Goal: Information Seeking & Learning: Learn about a topic

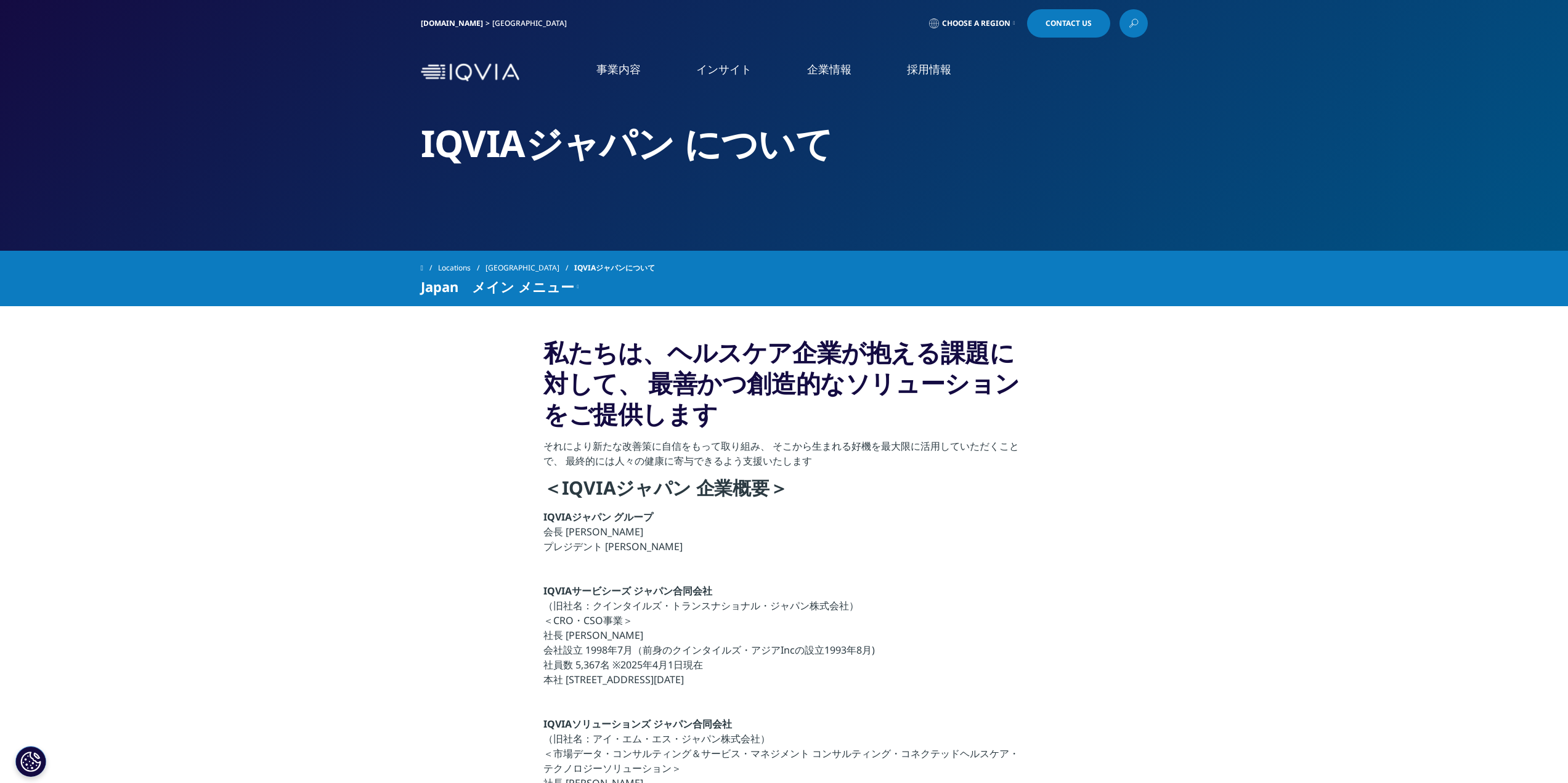
click at [84, 162] on link "IQVIAグループ" at bounding box center [305, 158] width 505 height 14
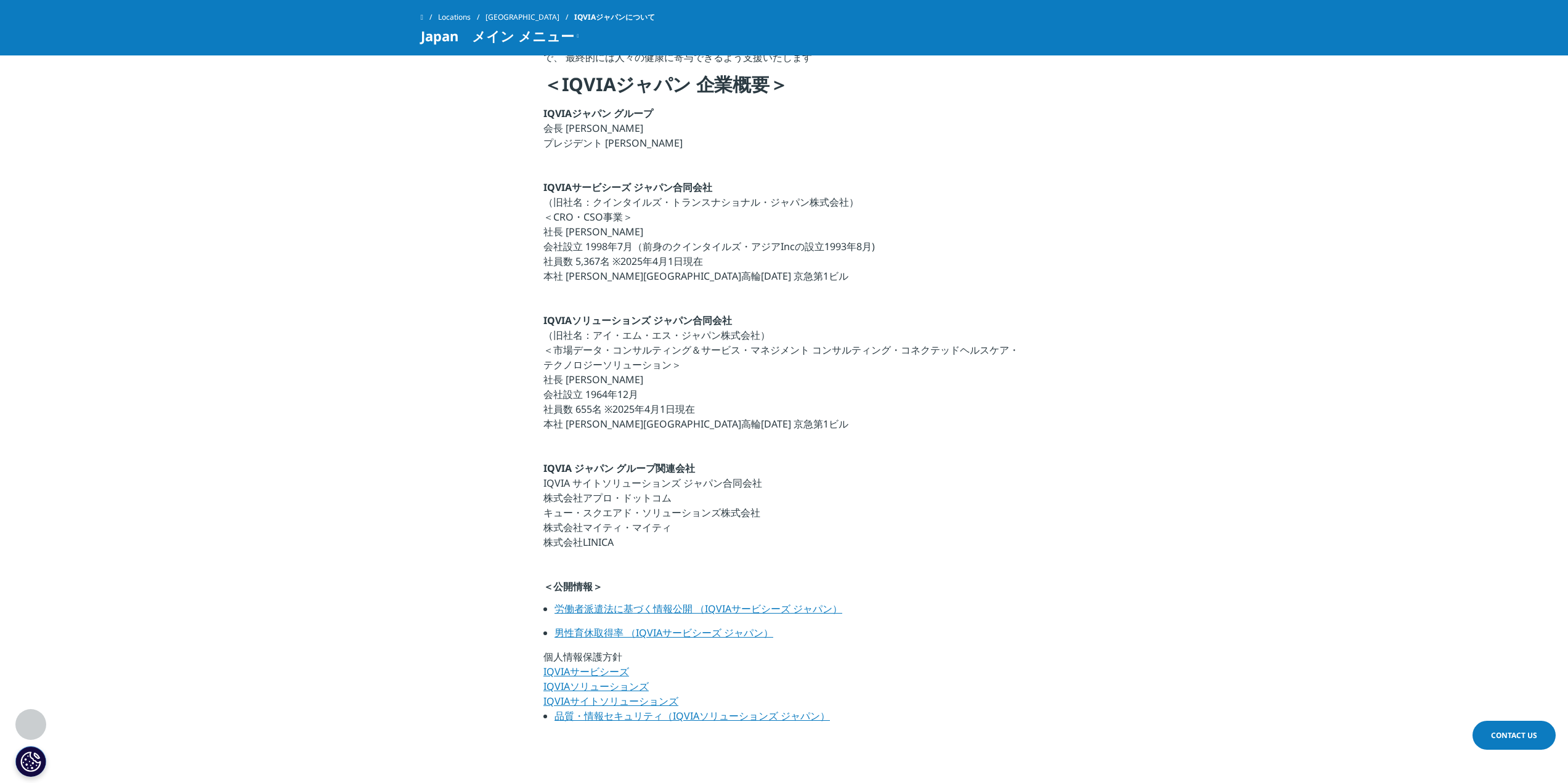
scroll to position [370, 0]
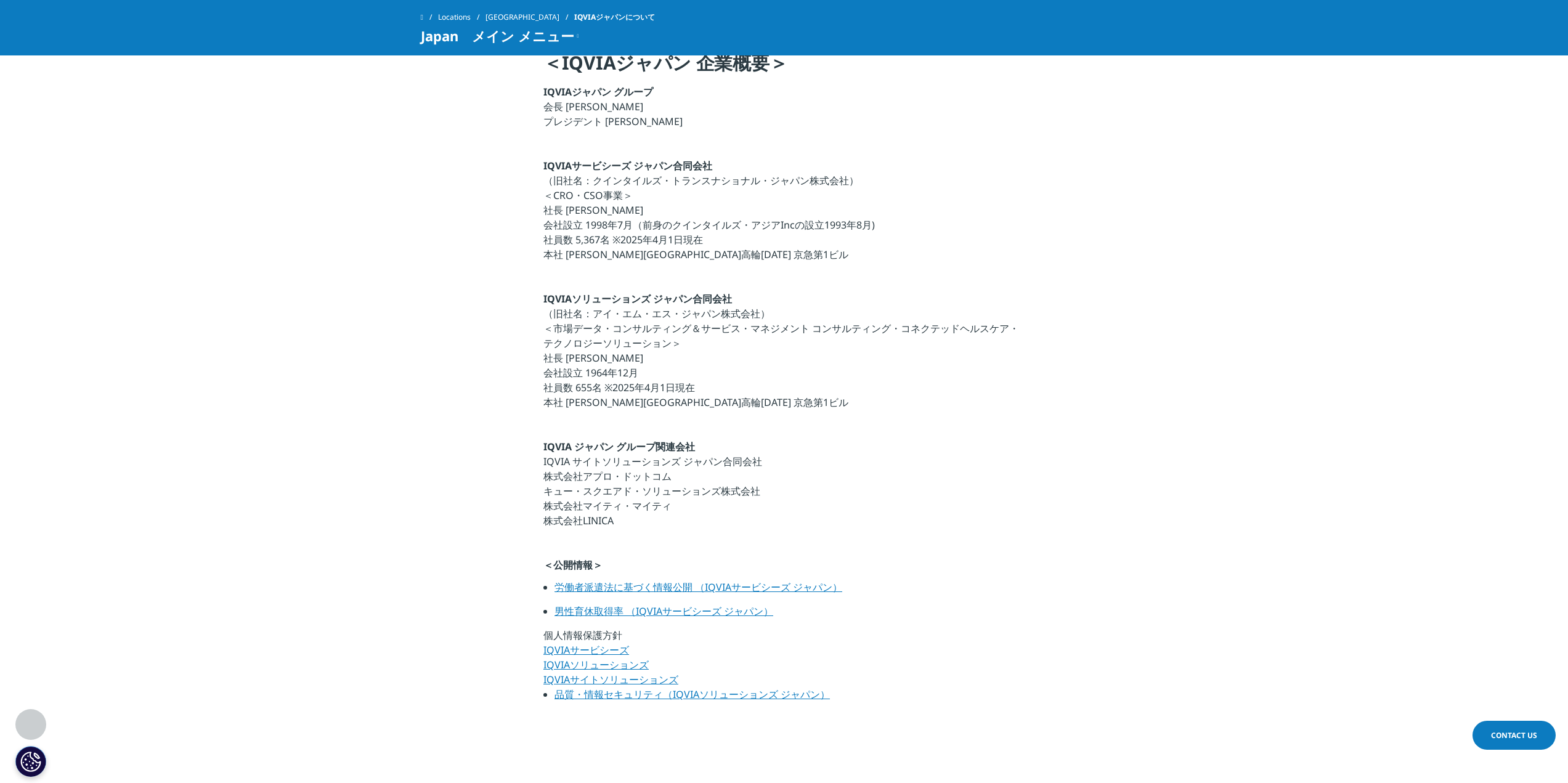
drag, startPoint x: 674, startPoint y: 523, endPoint x: 563, endPoint y: 389, distance: 174.0
click at [563, 390] on div "私たちは、ヘルスケア企業が抱える課題に対して、 最善かつ創造的なソリューションをご提供します それにより新たな改善策に自信をもって取り組み、 そこから生まれる…" at bounding box center [784, 311] width 481 height 799
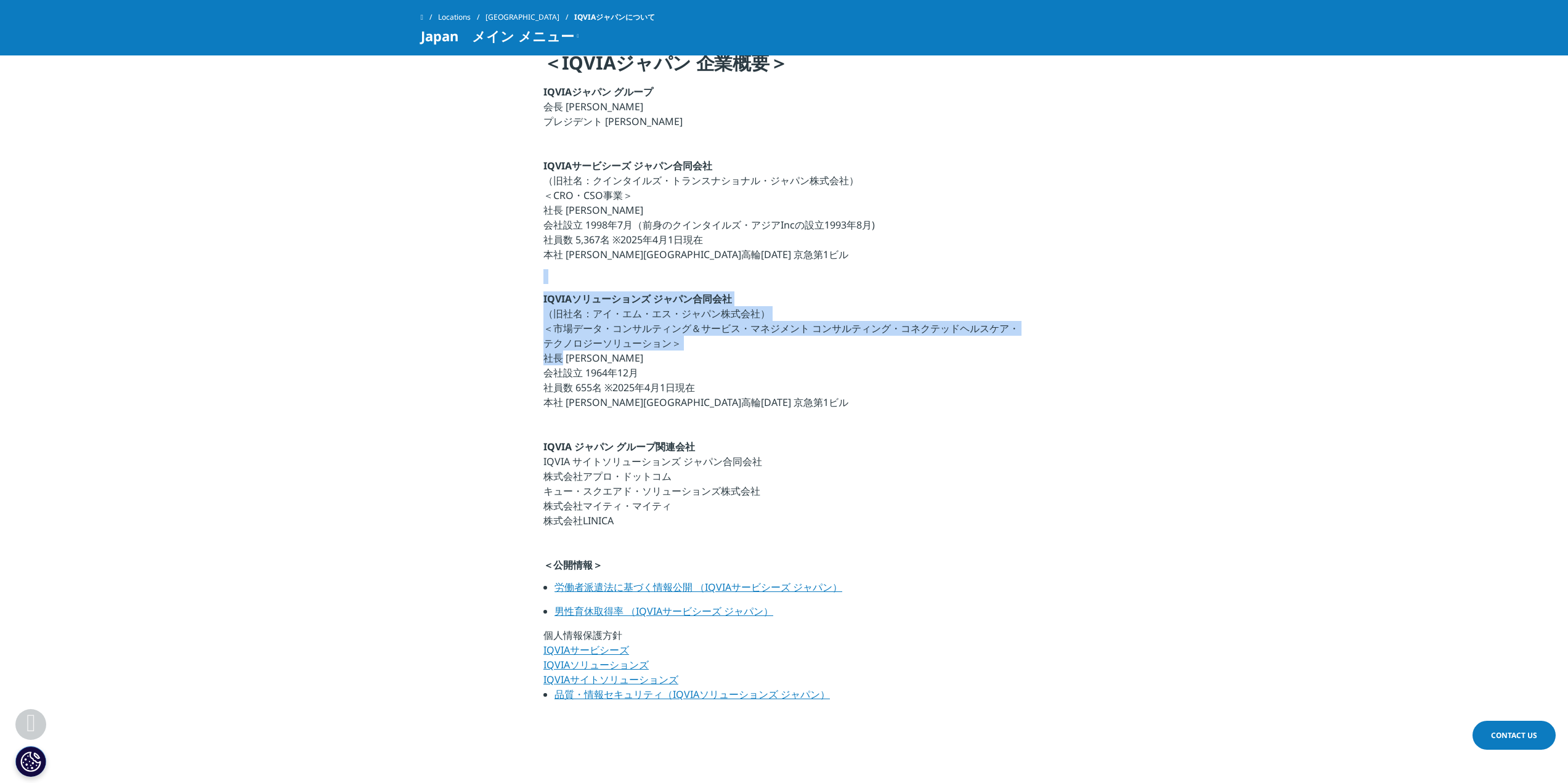
drag, startPoint x: 548, startPoint y: 355, endPoint x: 524, endPoint y: 270, distance: 88.3
click at [524, 270] on section "私たちは、ヘルスケア企業が抱える課題に対して、 最善かつ創造的なソリューションをご提供します それにより新たな改善策に自信をもって取り組み、 そこから生まれる…" at bounding box center [784, 311] width 1568 height 861
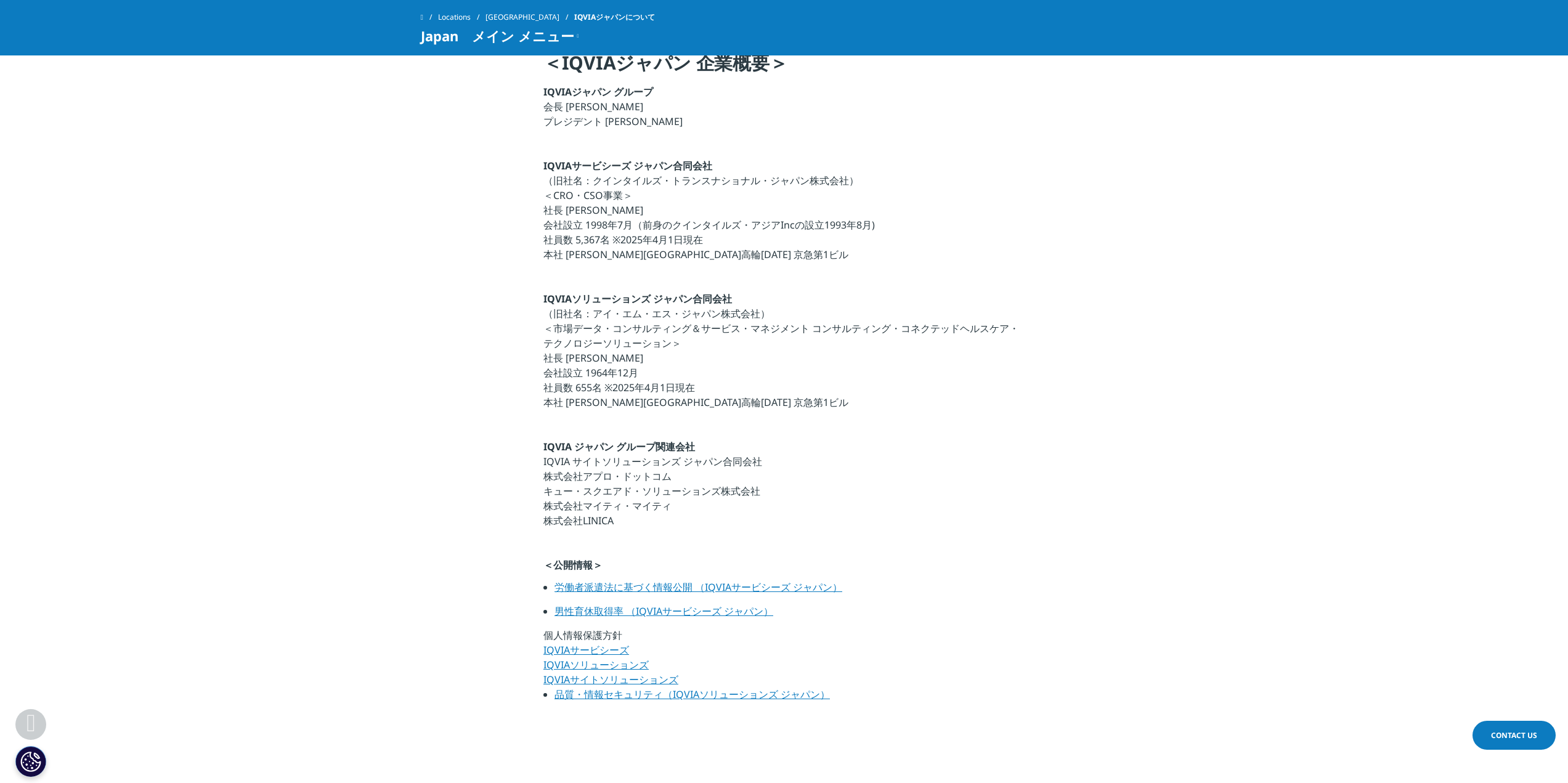
click at [541, 223] on section "私たちは、ヘルスケア企業が抱える課題に対して、 最善かつ創造的なソリューションをご提供します それにより新たな改善策に自信をもって取り組み、 そこから生まれる…" at bounding box center [784, 311] width 1568 height 861
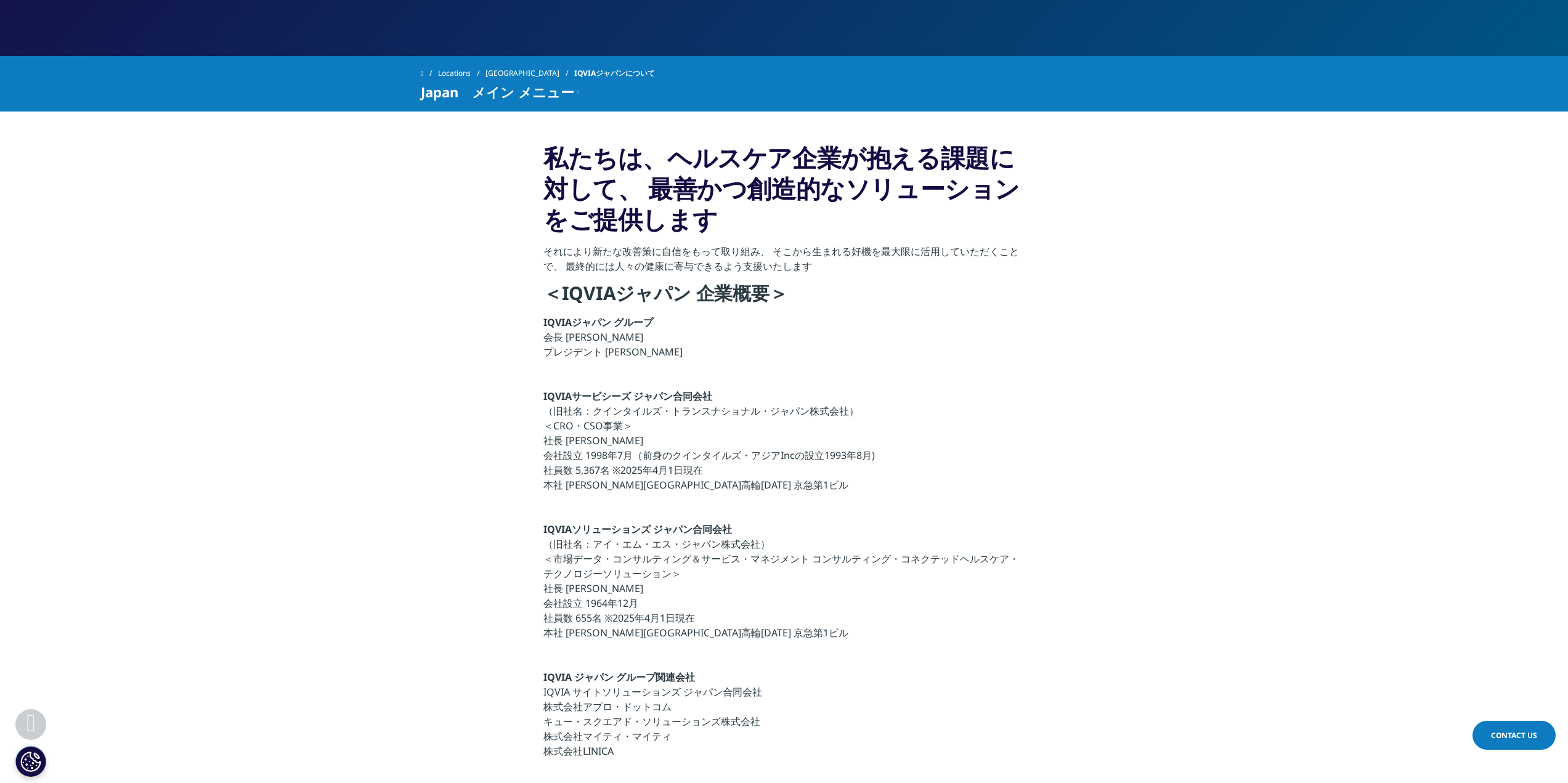
scroll to position [184, 0]
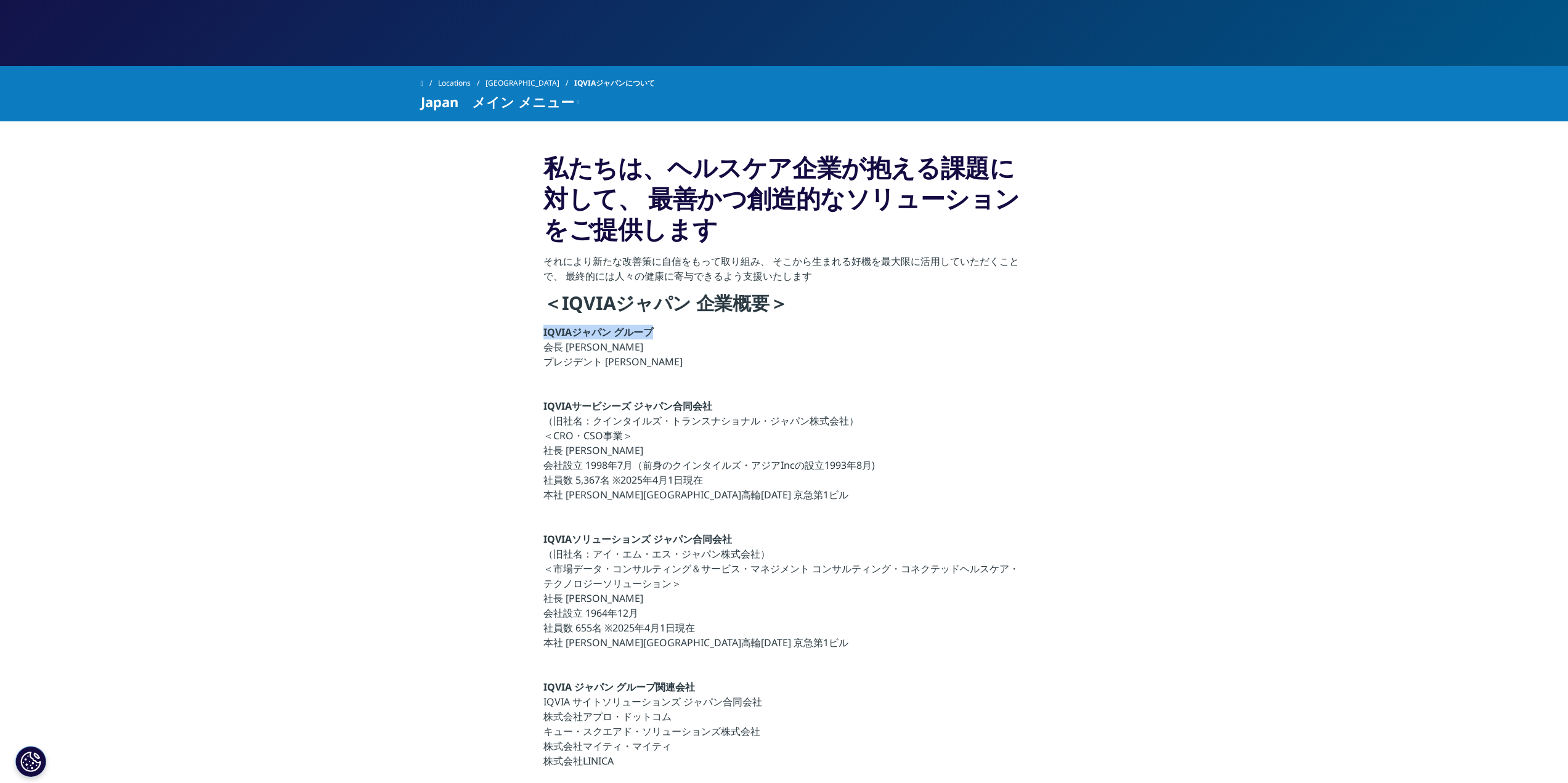
drag, startPoint x: 646, startPoint y: 328, endPoint x: 540, endPoint y: 328, distance: 106.0
click at [540, 328] on section "私たちは、ヘルスケア企業が抱える課題に対して、 最善かつ創造的なソリューションをご提供します それにより新たな改善策に自信をもって取り組み、 そこから生まれる…" at bounding box center [784, 552] width 1568 height 861
click at [463, 81] on link "Locations" at bounding box center [461, 83] width 48 height 22
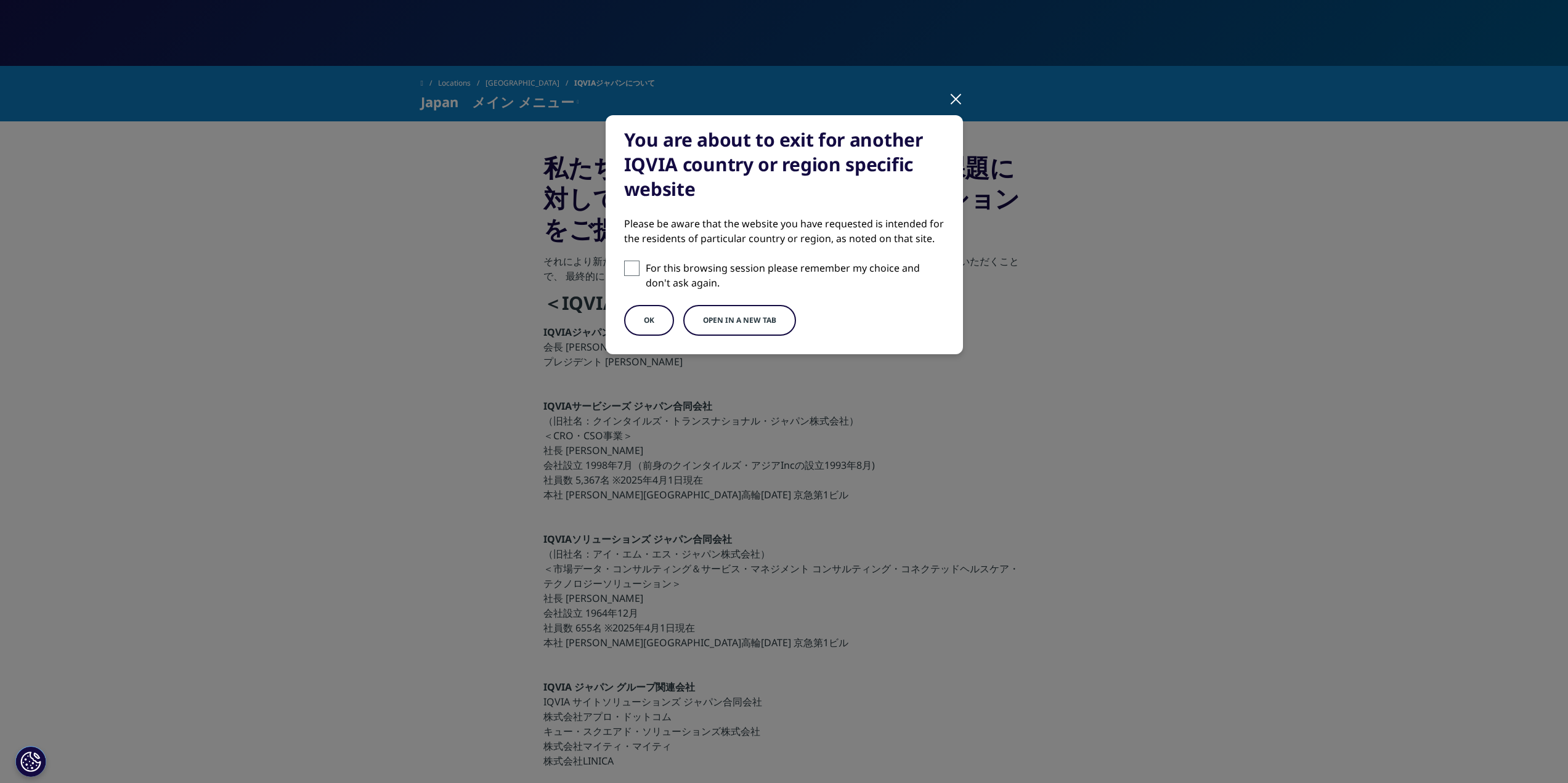
click at [959, 98] on div at bounding box center [955, 99] width 14 height 34
